Goal: Task Accomplishment & Management: Complete application form

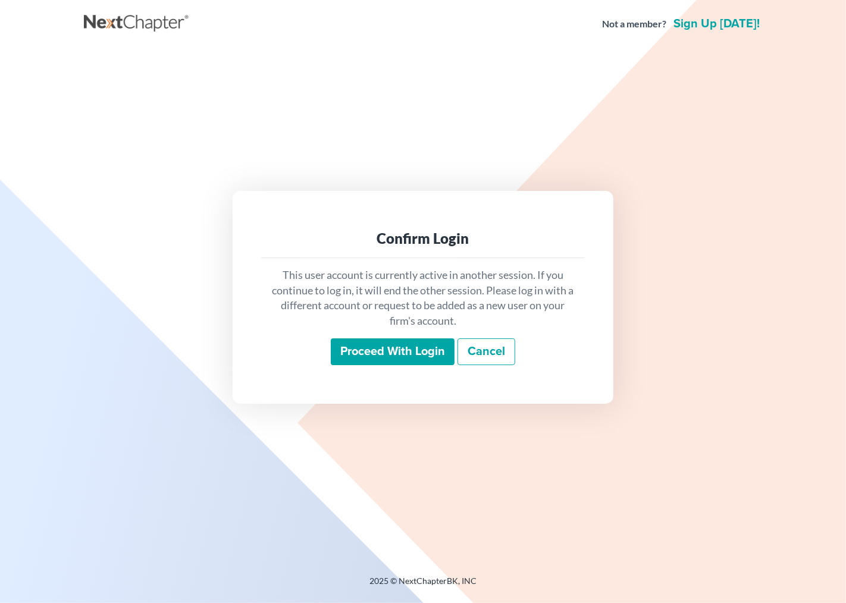
click at [423, 351] on input "Proceed with login" at bounding box center [393, 351] width 124 height 27
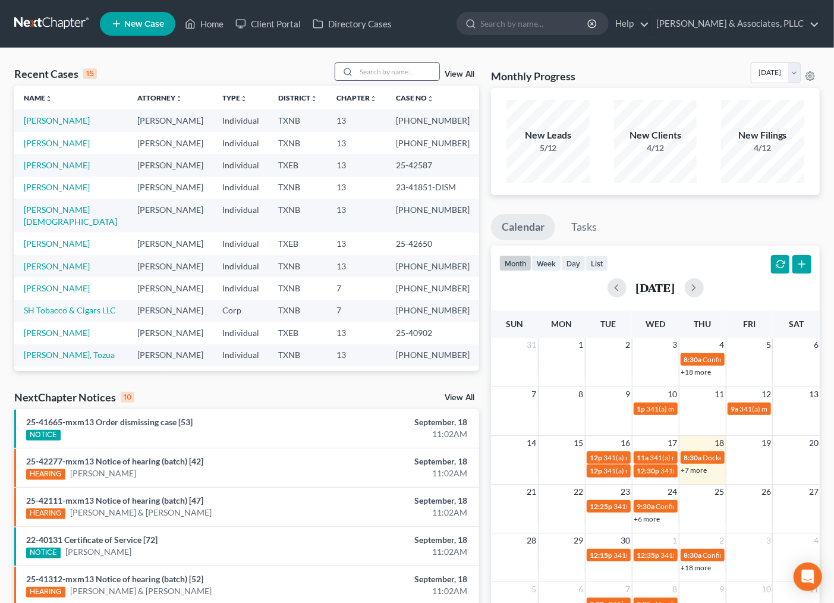
click at [384, 73] on input "search" at bounding box center [397, 71] width 83 height 17
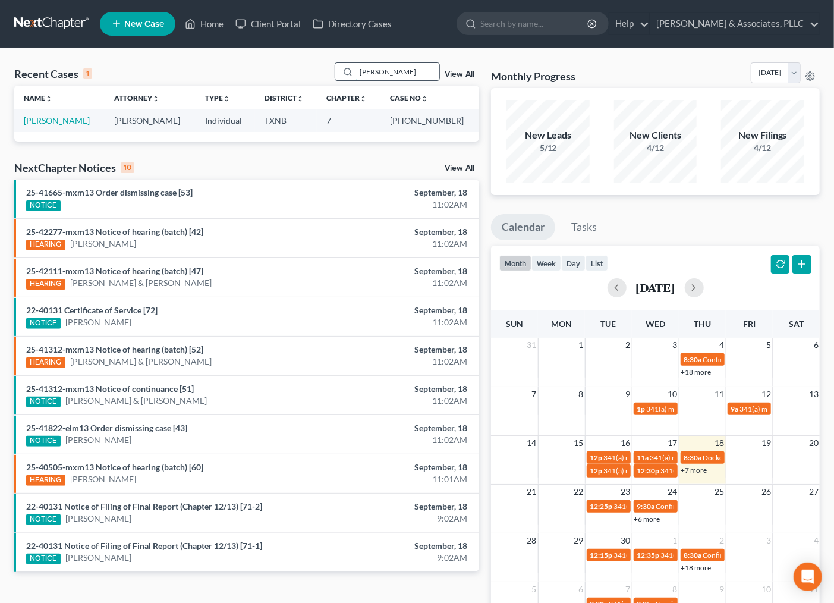
drag, startPoint x: 394, startPoint y: 76, endPoint x: 344, endPoint y: 78, distance: 50.0
click at [346, 78] on div "[PERSON_NAME]" at bounding box center [388, 71] width 106 height 18
type input "parves"
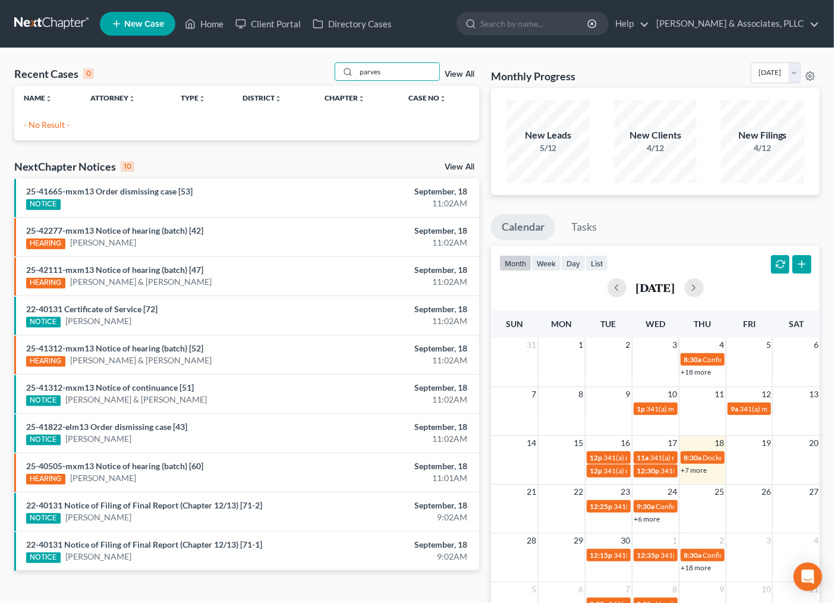
drag, startPoint x: 395, startPoint y: 77, endPoint x: 275, endPoint y: 80, distance: 120.2
click at [278, 81] on div "Recent Cases 0 parves View All" at bounding box center [246, 73] width 465 height 23
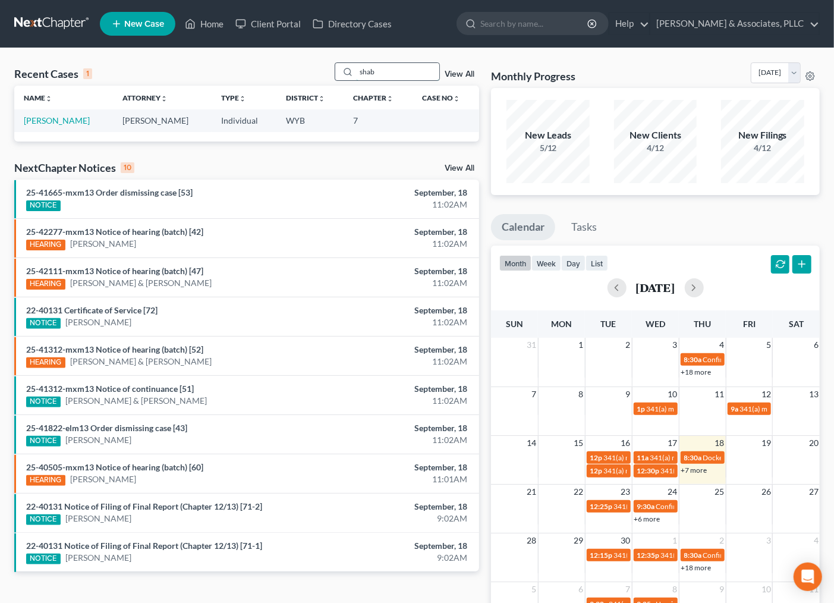
drag, startPoint x: 381, startPoint y: 67, endPoint x: 340, endPoint y: 68, distance: 41.6
click at [339, 70] on div "shab" at bounding box center [388, 71] width 106 height 18
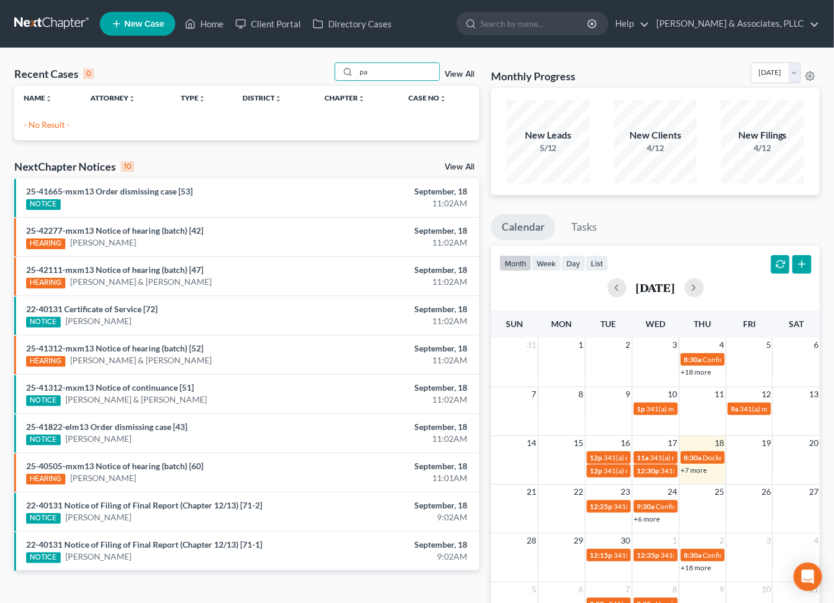
type input "p"
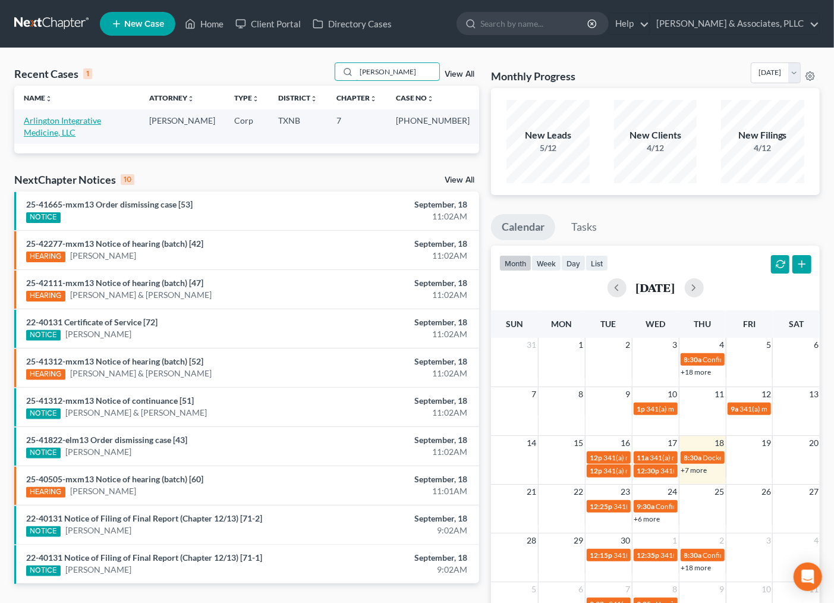
type input "[PERSON_NAME]"
click at [56, 121] on link "Arlington Integrative Medicine, LLC" at bounding box center [62, 126] width 77 height 22
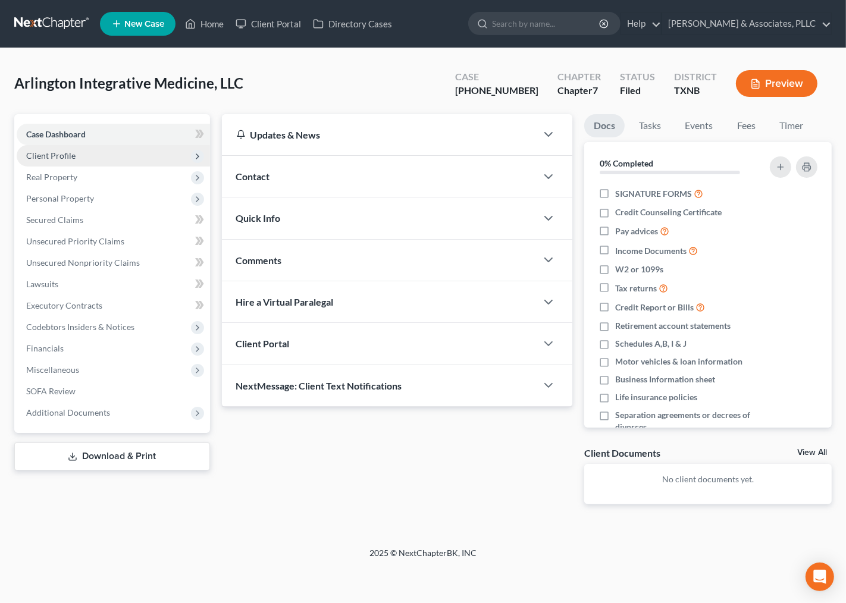
click at [51, 150] on span "Client Profile" at bounding box center [50, 155] width 49 height 10
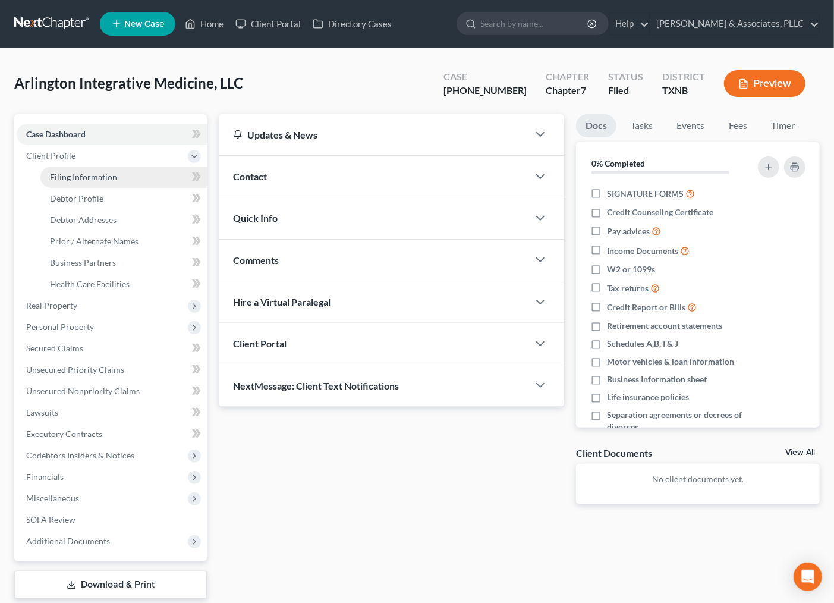
click at [68, 175] on span "Filing Information" at bounding box center [83, 177] width 67 height 10
select select "2"
select select "1"
select select "0"
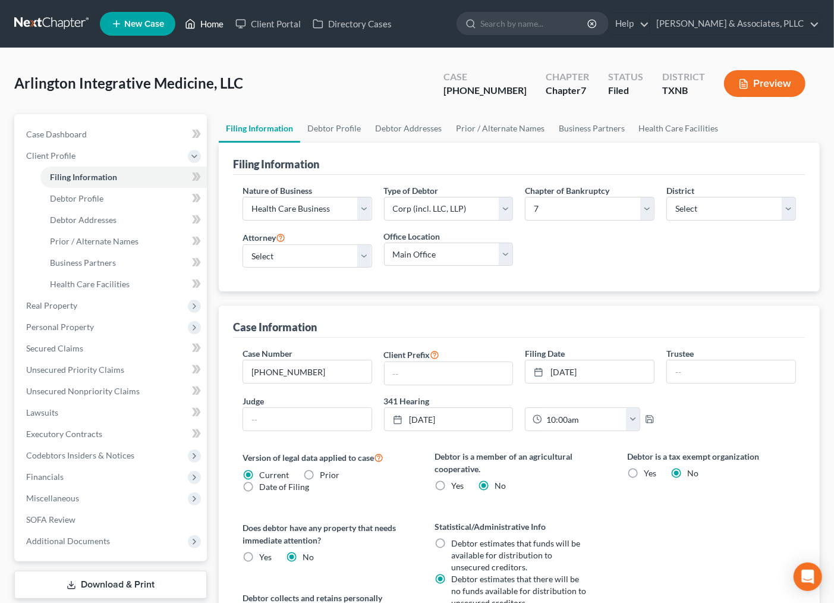
click at [211, 26] on link "Home" at bounding box center [204, 23] width 51 height 21
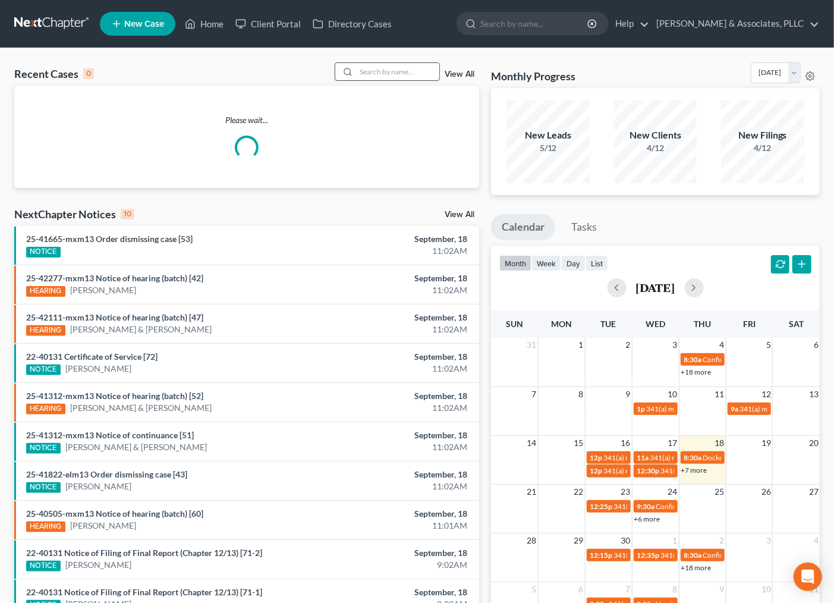
click at [384, 73] on input "search" at bounding box center [397, 71] width 83 height 17
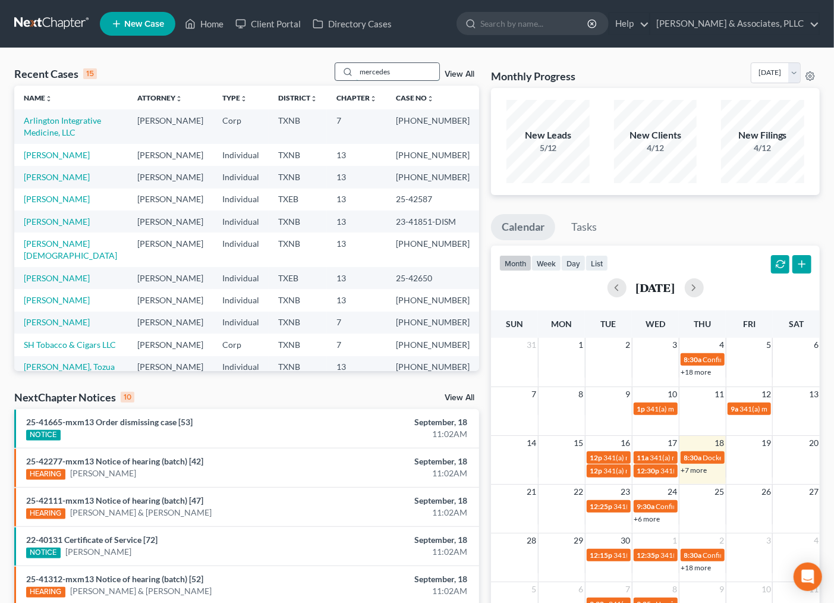
type input "mercedes"
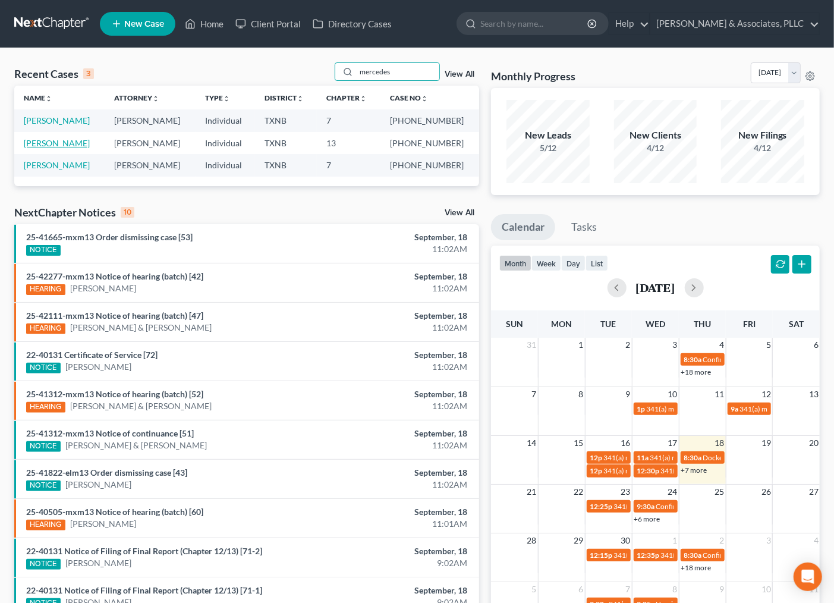
click at [73, 143] on link "[PERSON_NAME]" at bounding box center [57, 143] width 66 height 10
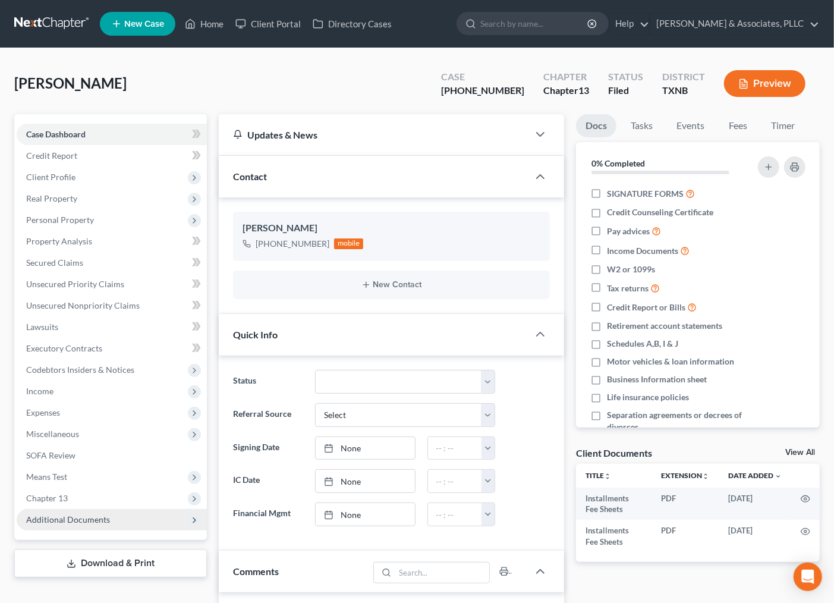
click at [90, 520] on span "Additional Documents" at bounding box center [68, 519] width 84 height 10
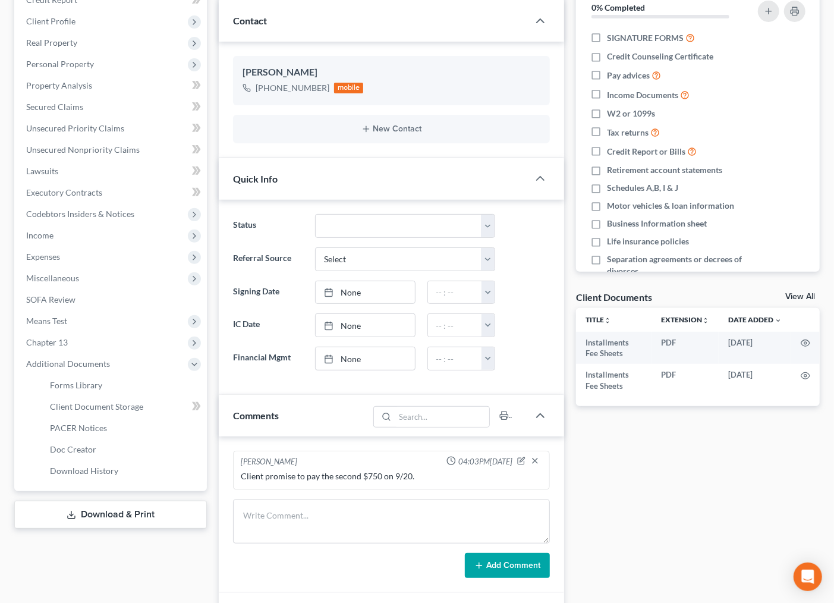
scroll to position [132, 0]
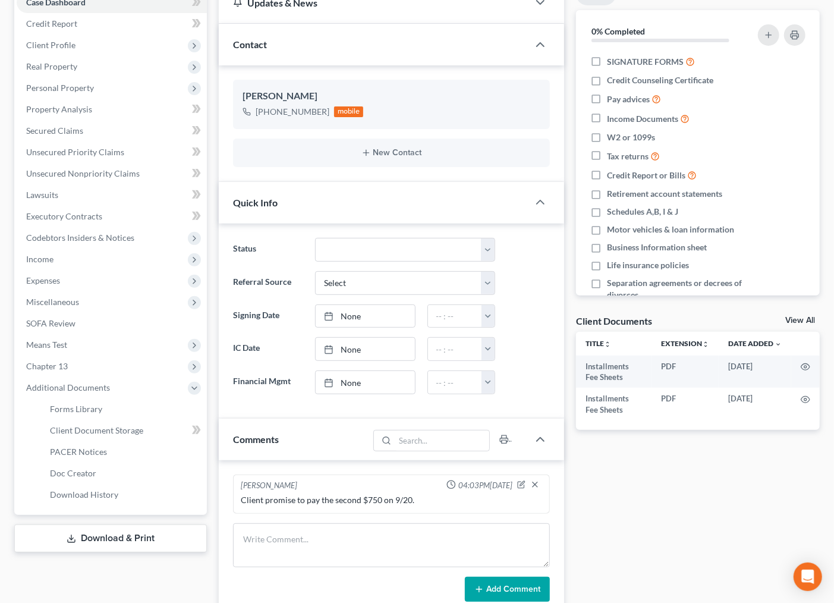
drag, startPoint x: 667, startPoint y: 551, endPoint x: 664, endPoint y: 583, distance: 32.3
click at [667, 551] on div "**********" at bounding box center [698, 362] width 256 height 760
